Goal: Task Accomplishment & Management: Complete application form

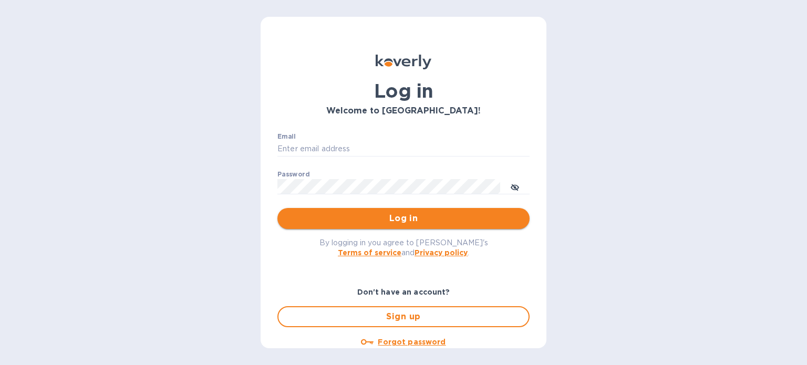
type input "[PERSON_NAME][EMAIL_ADDRESS][DOMAIN_NAME]"
click at [385, 217] on span "Log in" at bounding box center [403, 218] width 235 height 13
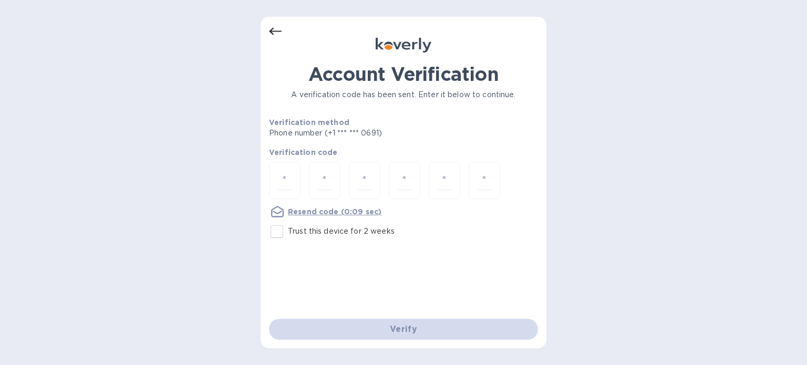
click at [275, 231] on input "Trust this device for 2 weeks" at bounding box center [277, 232] width 22 height 22
checkbox input "true"
click at [283, 180] on input "number" at bounding box center [285, 180] width 14 height 19
type input "9"
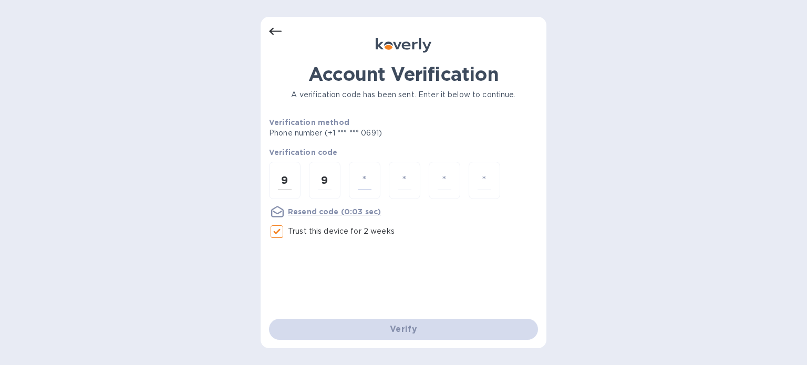
type input "1"
type input "5"
type input "7"
type input "4"
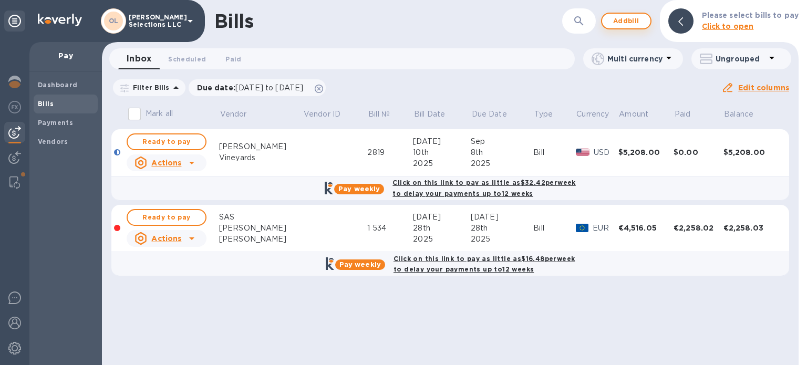
click at [626, 21] on span "Add bill" at bounding box center [627, 21] width 32 height 13
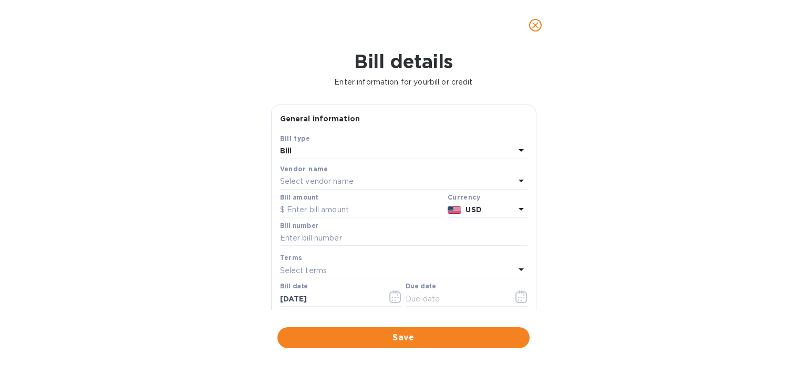
click at [337, 180] on p "Select vendor name" at bounding box center [317, 181] width 74 height 11
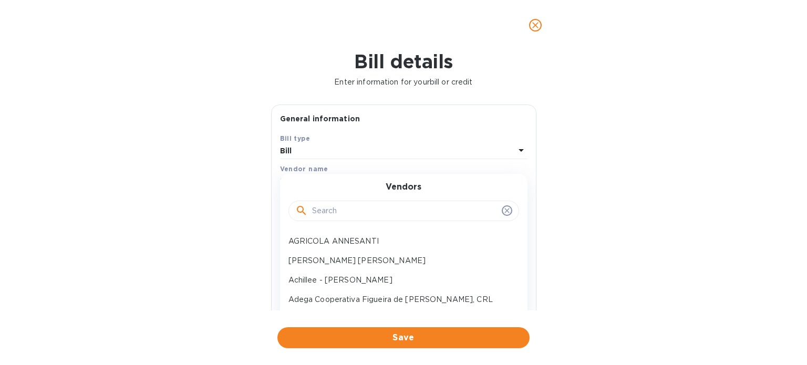
click at [354, 213] on input "text" at bounding box center [405, 211] width 186 height 16
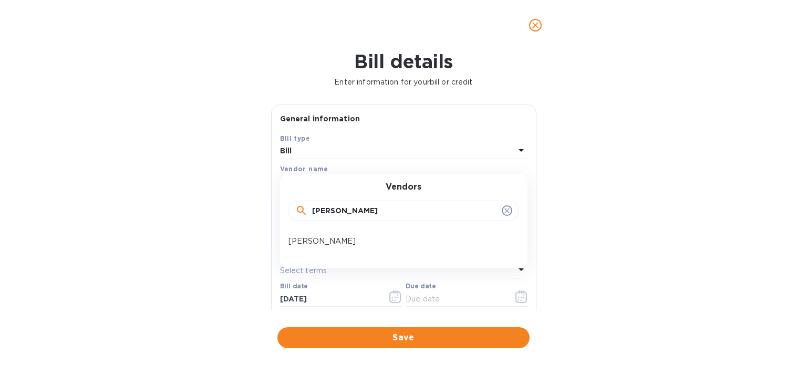
type input "hoyt"
click at [349, 231] on div "Vendors hoyt Hoyt Shepston" at bounding box center [404, 221] width 248 height 94
click at [347, 239] on p "Hoyt Shepston" at bounding box center [400, 241] width 222 height 11
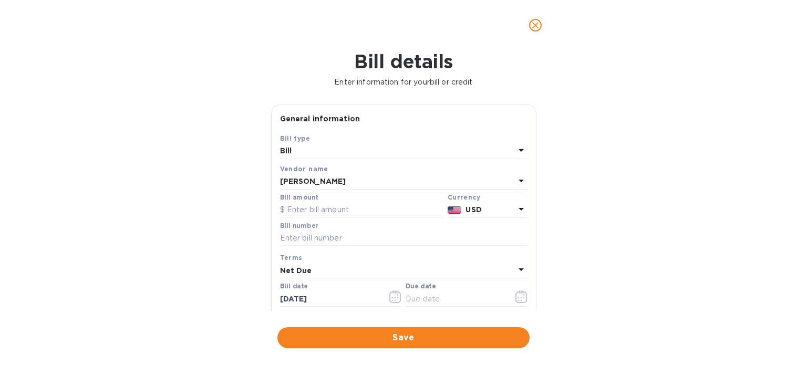
type input "09/04/2025"
click at [332, 209] on input "text" at bounding box center [361, 210] width 163 height 16
type input "2,469.45"
click at [337, 241] on input "text" at bounding box center [404, 239] width 248 height 16
type input "02503556-1"
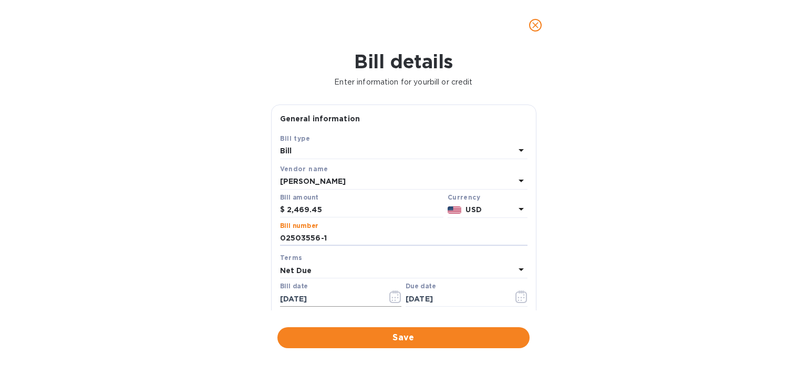
click at [391, 298] on icon "button" at bounding box center [396, 297] width 12 height 13
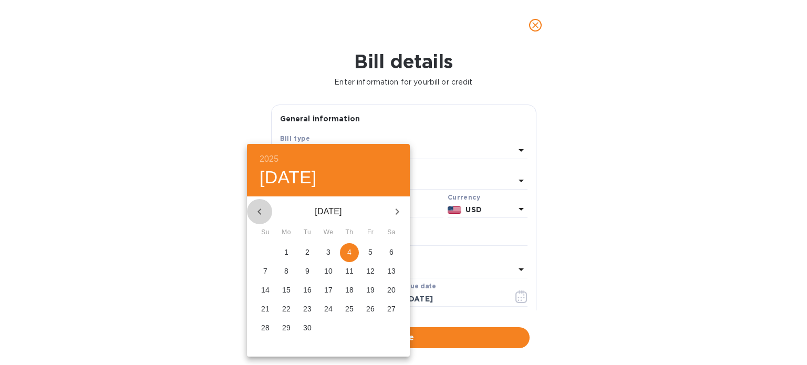
click at [259, 207] on icon "button" at bounding box center [259, 212] width 13 height 13
click at [372, 327] on p "29" at bounding box center [370, 328] width 8 height 11
type input "08/29/2025"
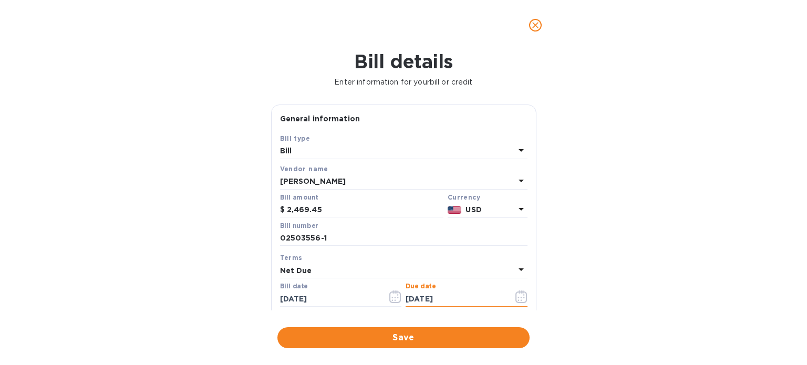
click at [476, 303] on input "09/04/2025" at bounding box center [455, 299] width 99 height 16
click at [516, 302] on icon "button" at bounding box center [522, 297] width 12 height 13
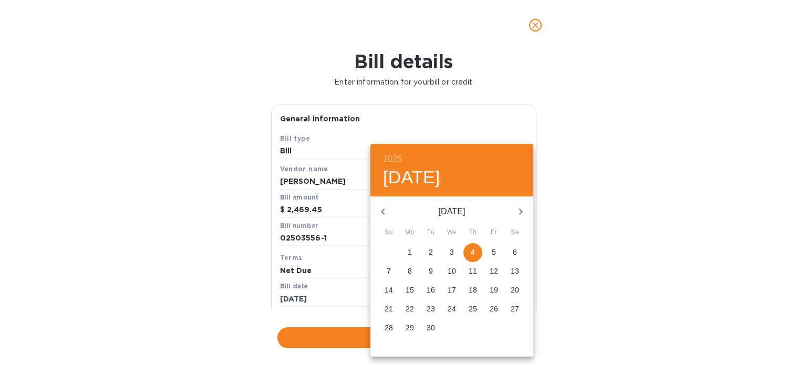
click at [385, 211] on icon "button" at bounding box center [383, 212] width 13 height 13
click at [492, 329] on p "29" at bounding box center [494, 328] width 8 height 11
type input "08/29/2025"
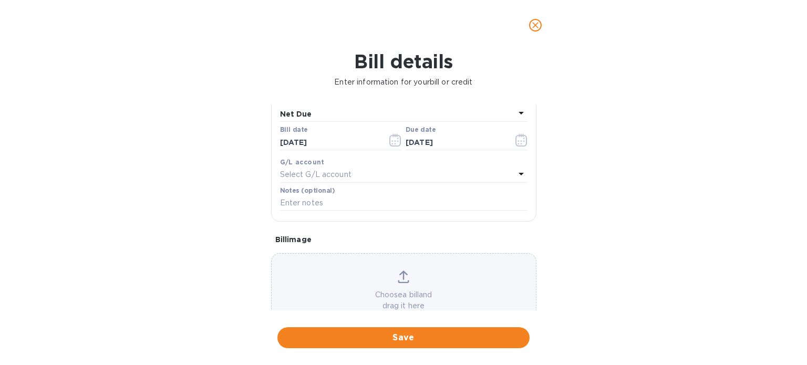
scroll to position [158, 0]
click at [444, 334] on span "Save" at bounding box center [403, 338] width 235 height 13
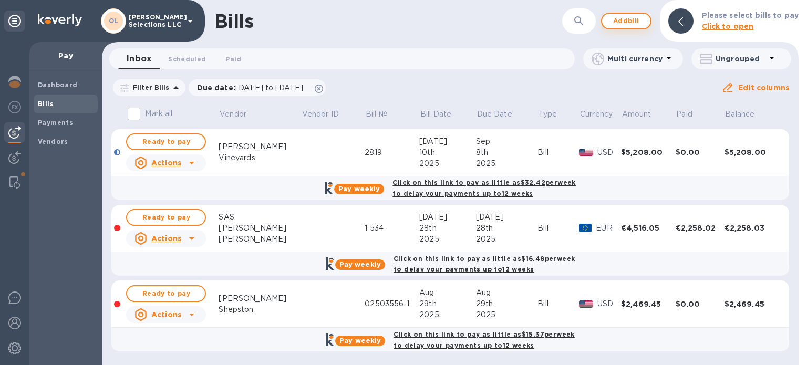
click at [621, 23] on span "Add bill" at bounding box center [627, 21] width 32 height 13
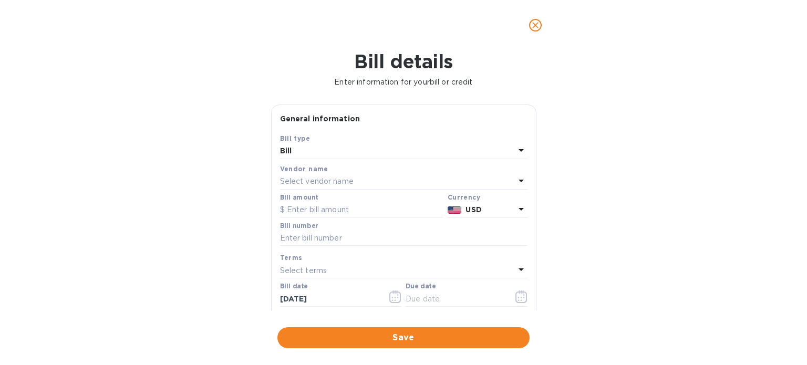
click at [396, 178] on div "Select vendor name" at bounding box center [397, 182] width 235 height 15
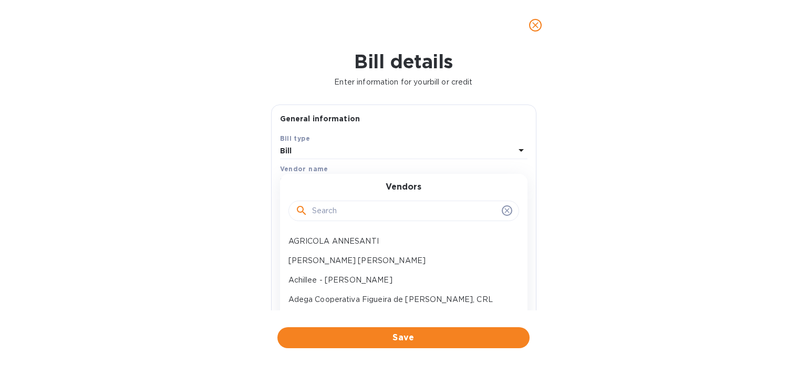
click at [375, 217] on input "text" at bounding box center [405, 211] width 186 height 16
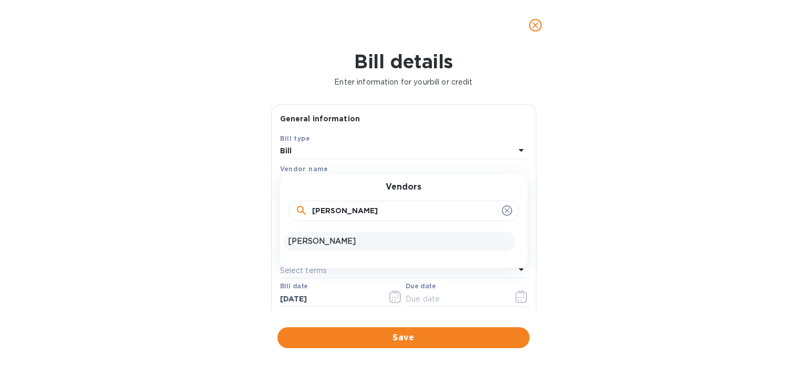
type input "hoyt"
click at [368, 234] on div "Hoyt Shepston" at bounding box center [399, 241] width 231 height 19
type input "09/04/2025"
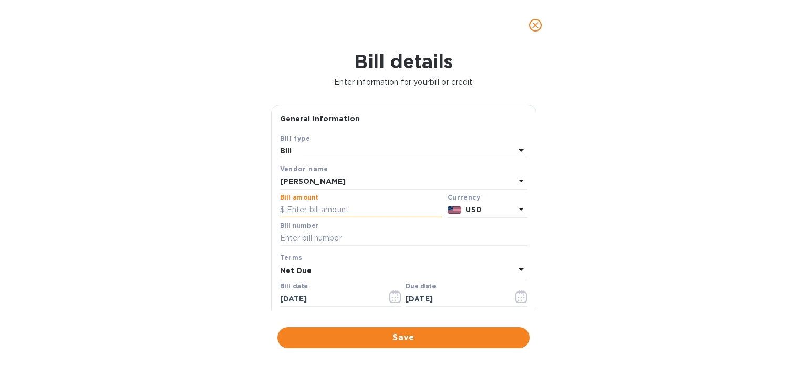
click at [341, 211] on input "text" at bounding box center [361, 210] width 163 height 16
type input "3,474.12"
click at [333, 236] on input "text" at bounding box center [404, 239] width 248 height 16
type input "02503526-1"
click at [392, 296] on icon "button" at bounding box center [396, 297] width 12 height 13
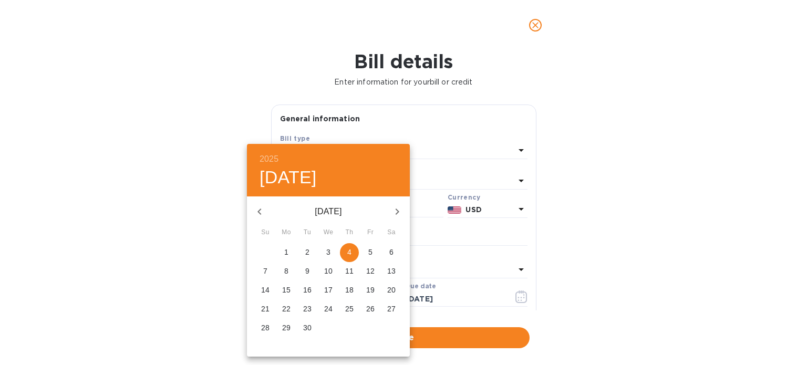
click at [262, 208] on icon "button" at bounding box center [259, 212] width 13 height 13
click at [369, 325] on p "29" at bounding box center [370, 328] width 8 height 11
type input "08/29/2025"
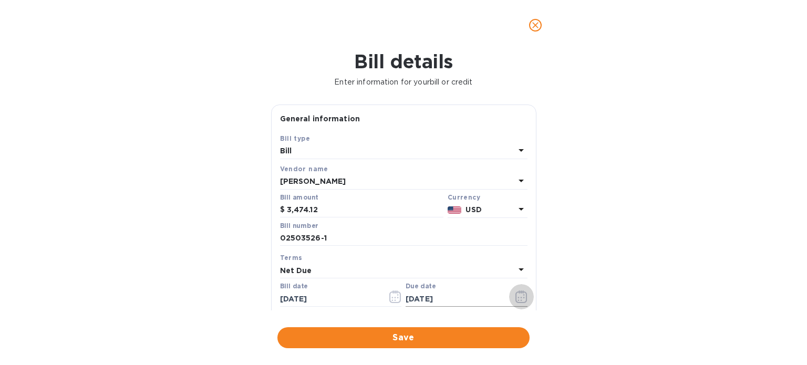
click at [516, 296] on icon "button" at bounding box center [522, 297] width 12 height 13
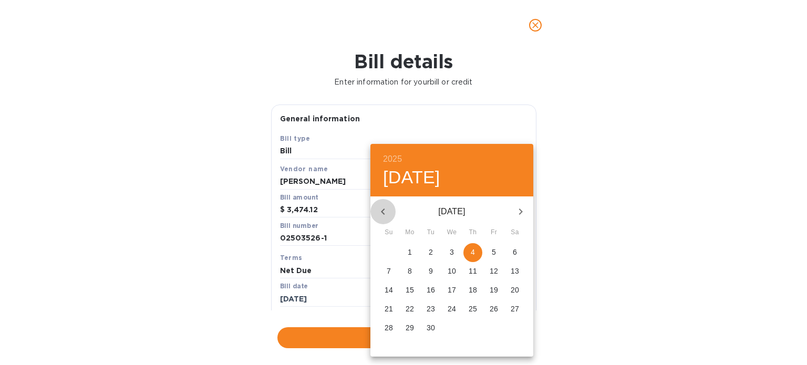
click at [382, 214] on icon "button" at bounding box center [383, 212] width 13 height 13
drag, startPoint x: 495, startPoint y: 329, endPoint x: 475, endPoint y: 313, distance: 25.9
click at [495, 329] on p "29" at bounding box center [494, 328] width 8 height 11
type input "08/29/2025"
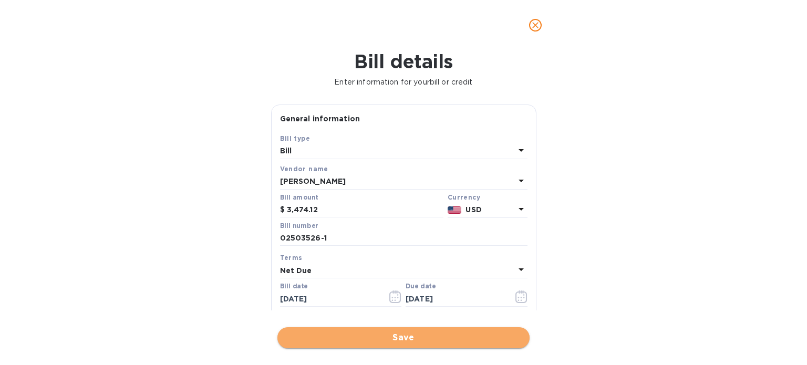
click at [376, 338] on span "Save" at bounding box center [403, 338] width 235 height 13
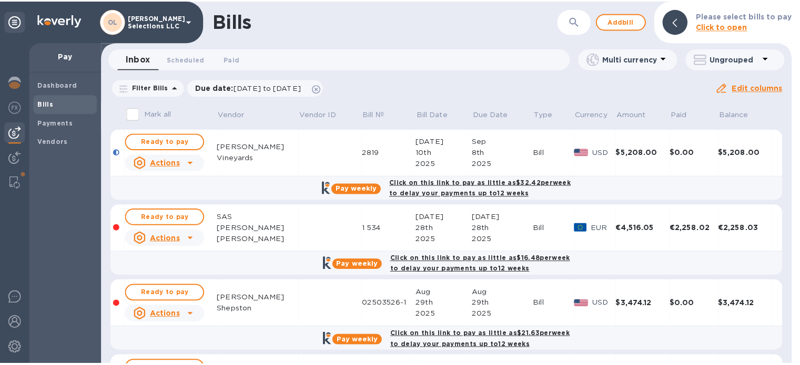
scroll to position [53, 0]
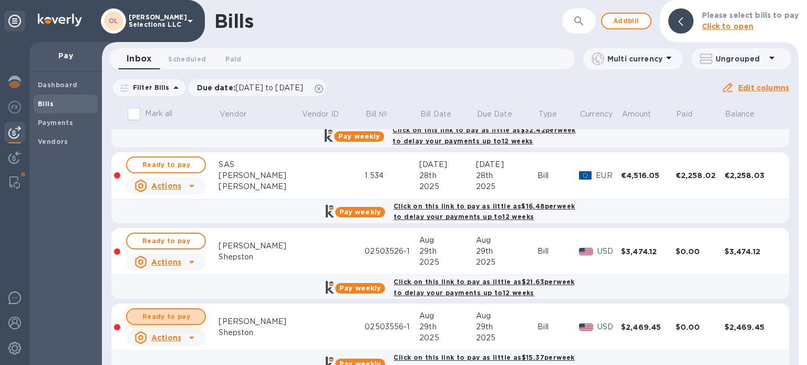
click at [189, 313] on span "Ready to pay" at bounding box center [166, 317] width 61 height 13
click at [170, 237] on span "Ready to pay" at bounding box center [166, 241] width 61 height 13
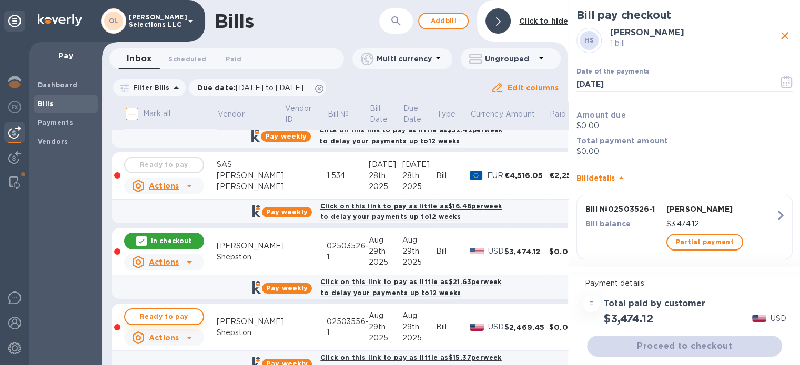
click at [169, 315] on span "Ready to pay" at bounding box center [164, 317] width 61 height 13
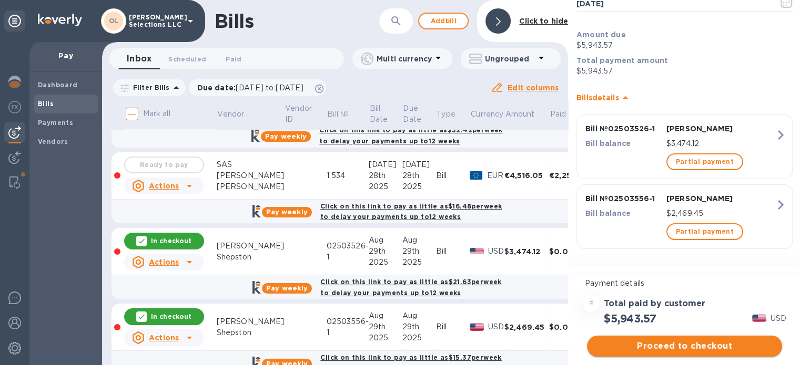
scroll to position [8, 0]
click at [717, 340] on span "Proceed to checkout" at bounding box center [684, 346] width 178 height 13
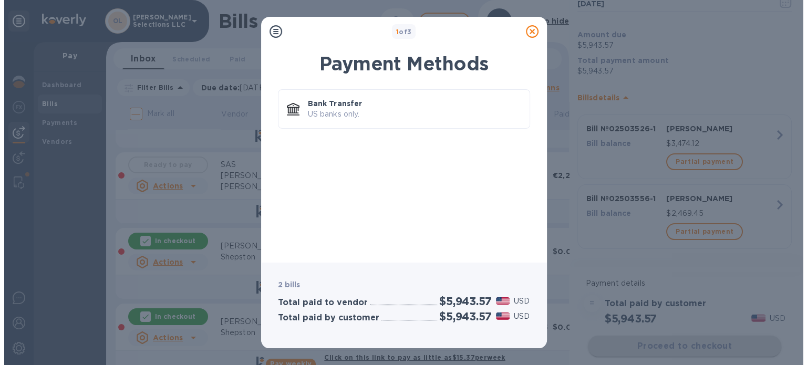
scroll to position [0, 0]
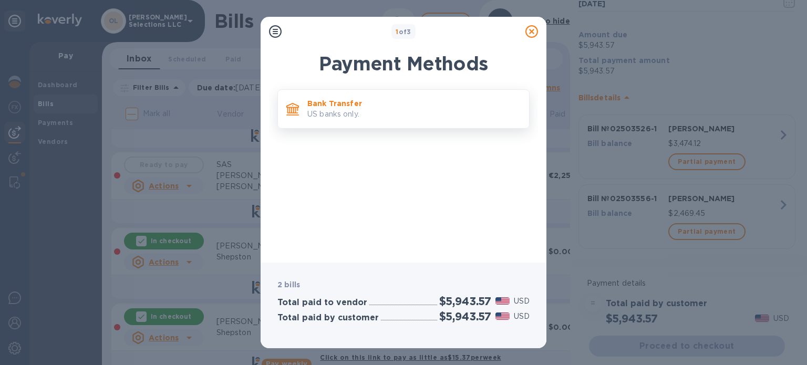
click at [433, 109] on p "US banks only." at bounding box center [414, 114] width 213 height 11
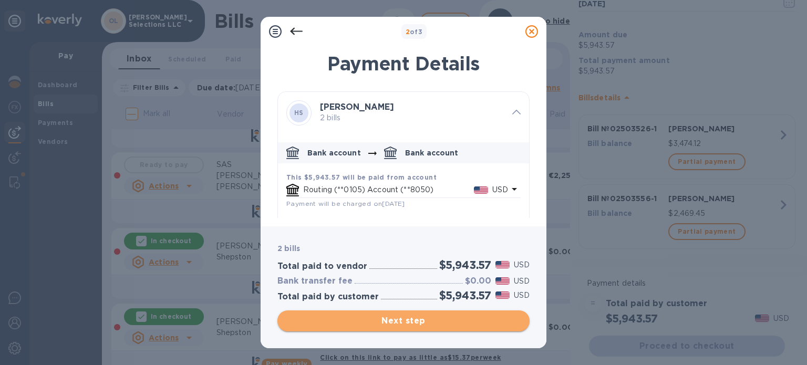
click at [425, 320] on span "Next step" at bounding box center [403, 321] width 235 height 13
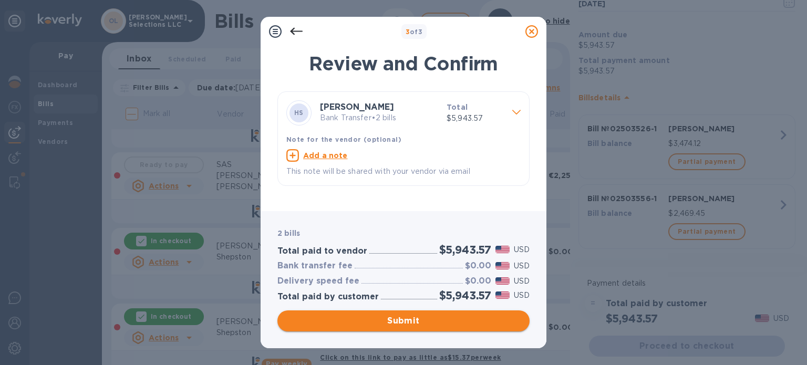
click at [478, 317] on span "Submit" at bounding box center [403, 321] width 235 height 13
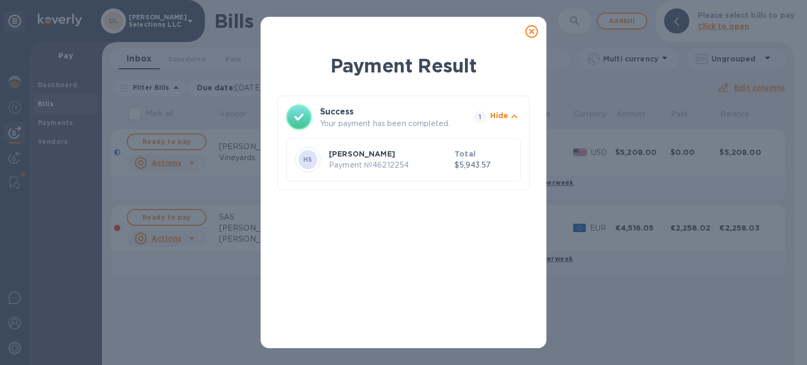
click at [535, 31] on icon at bounding box center [532, 31] width 13 height 13
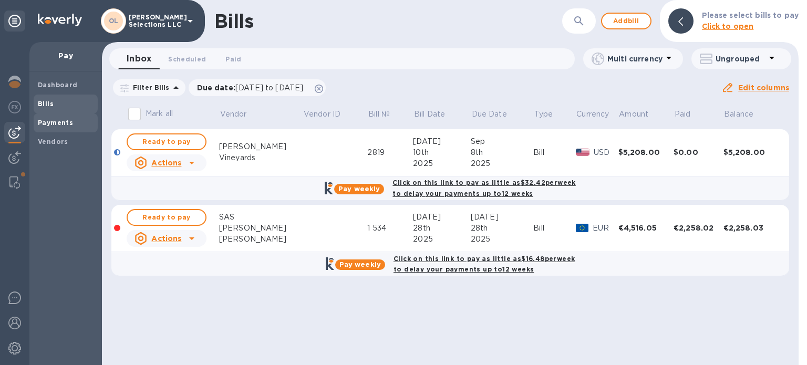
click at [57, 125] on b "Payments" at bounding box center [55, 123] width 35 height 8
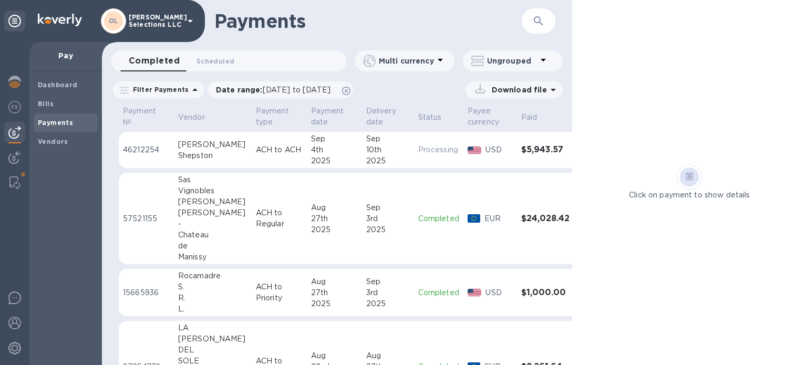
click at [366, 154] on div "10th" at bounding box center [388, 150] width 44 height 11
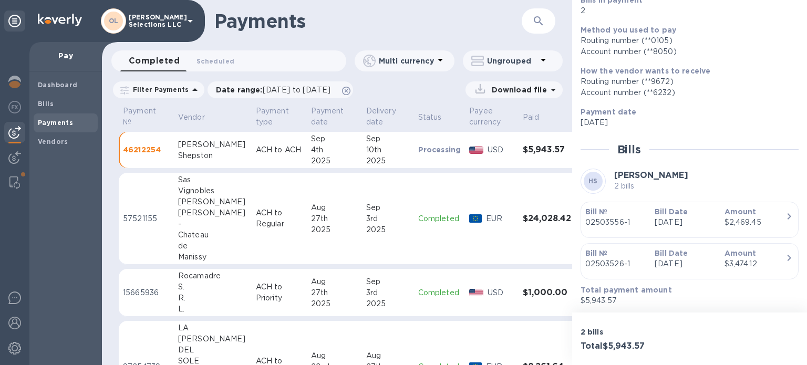
scroll to position [113, 0]
click at [759, 218] on div "$2,469.45" at bounding box center [755, 221] width 61 height 11
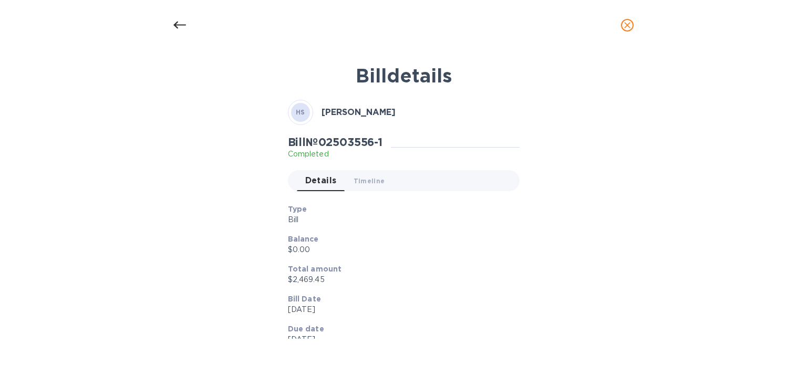
click at [628, 29] on icon "close" at bounding box center [627, 25] width 11 height 11
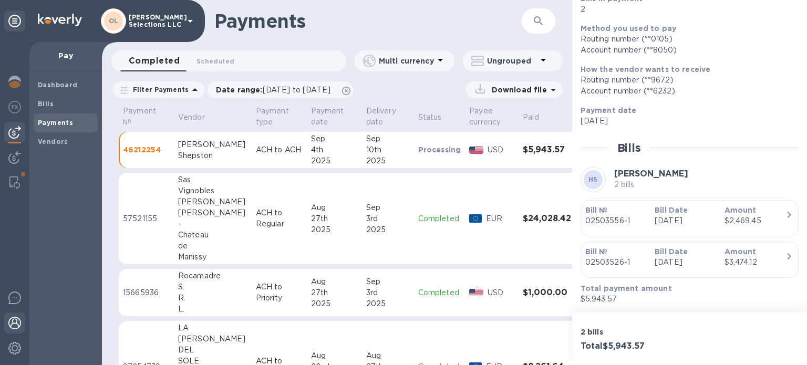
click at [13, 325] on img at bounding box center [14, 323] width 13 height 13
